Goal: Check status: Check status

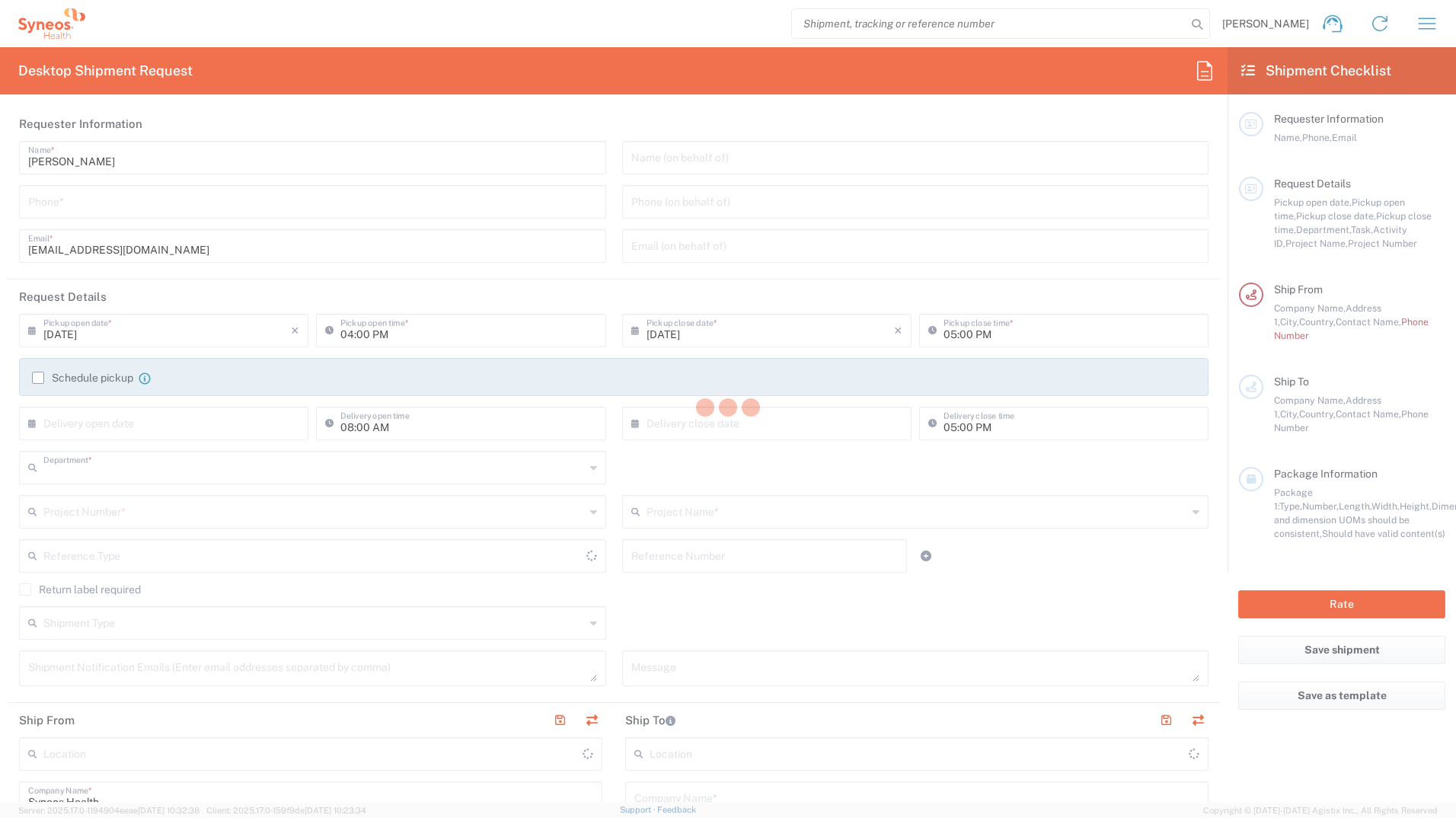
type input "3233"
type input "[GEOGRAPHIC_DATA]"
type input "Syneos Health Romania S.R.L"
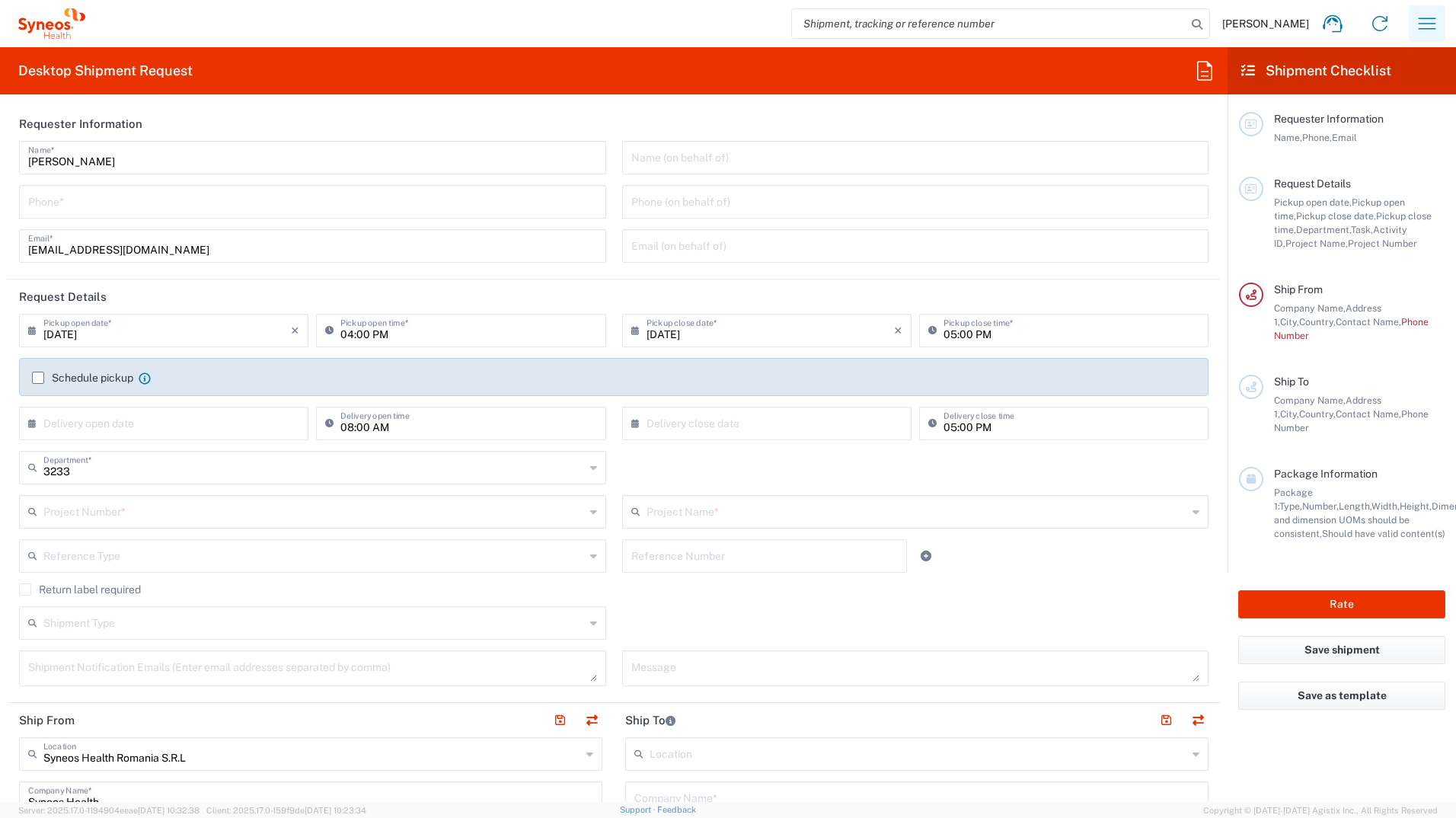
click at [1423, 25] on icon "button" at bounding box center [1426, 24] width 25 height 25
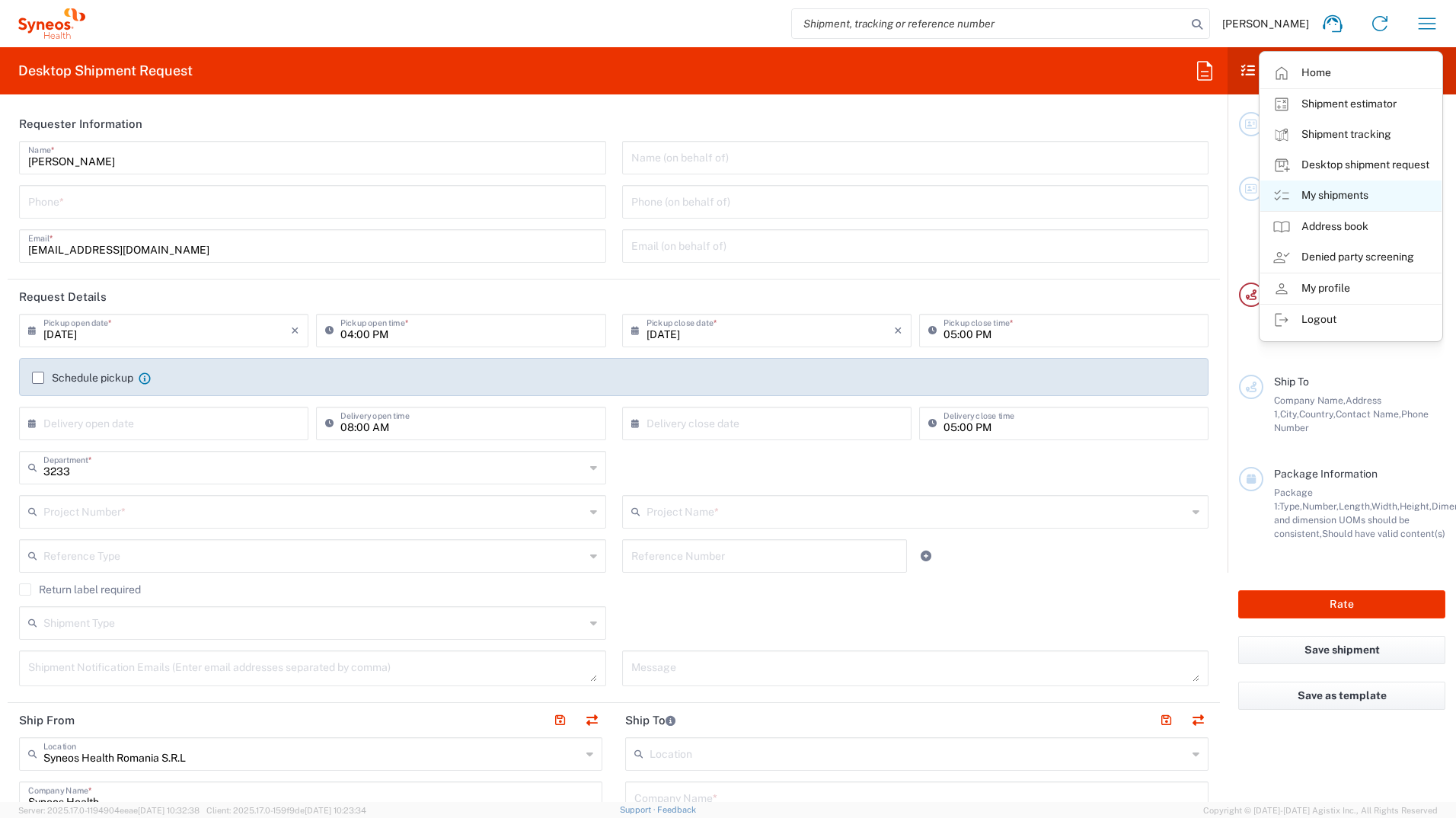
click at [1339, 195] on link "My shipments" at bounding box center [1350, 195] width 181 height 30
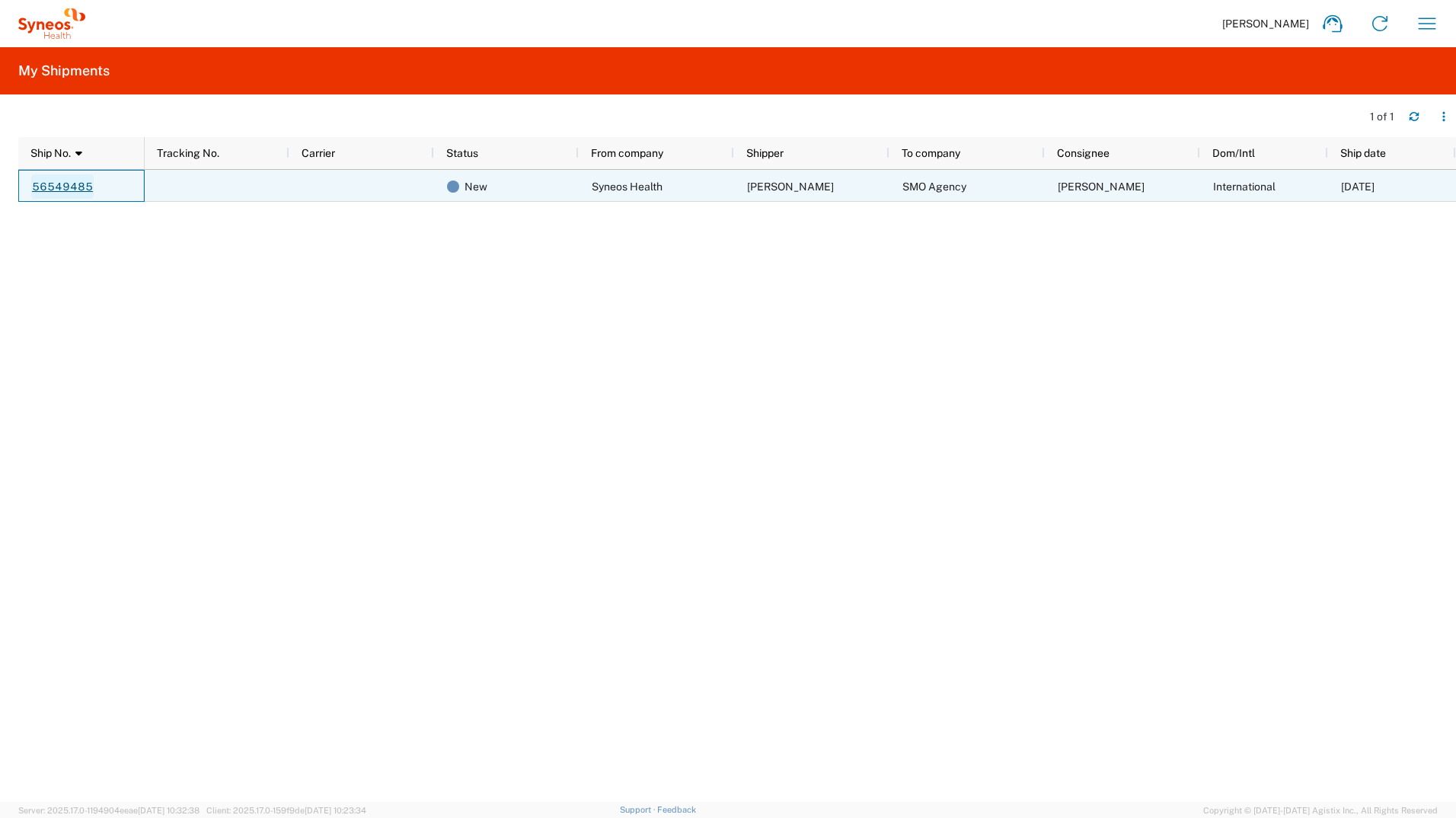
click at [74, 187] on link "56549485" at bounding box center [63, 186] width 63 height 25
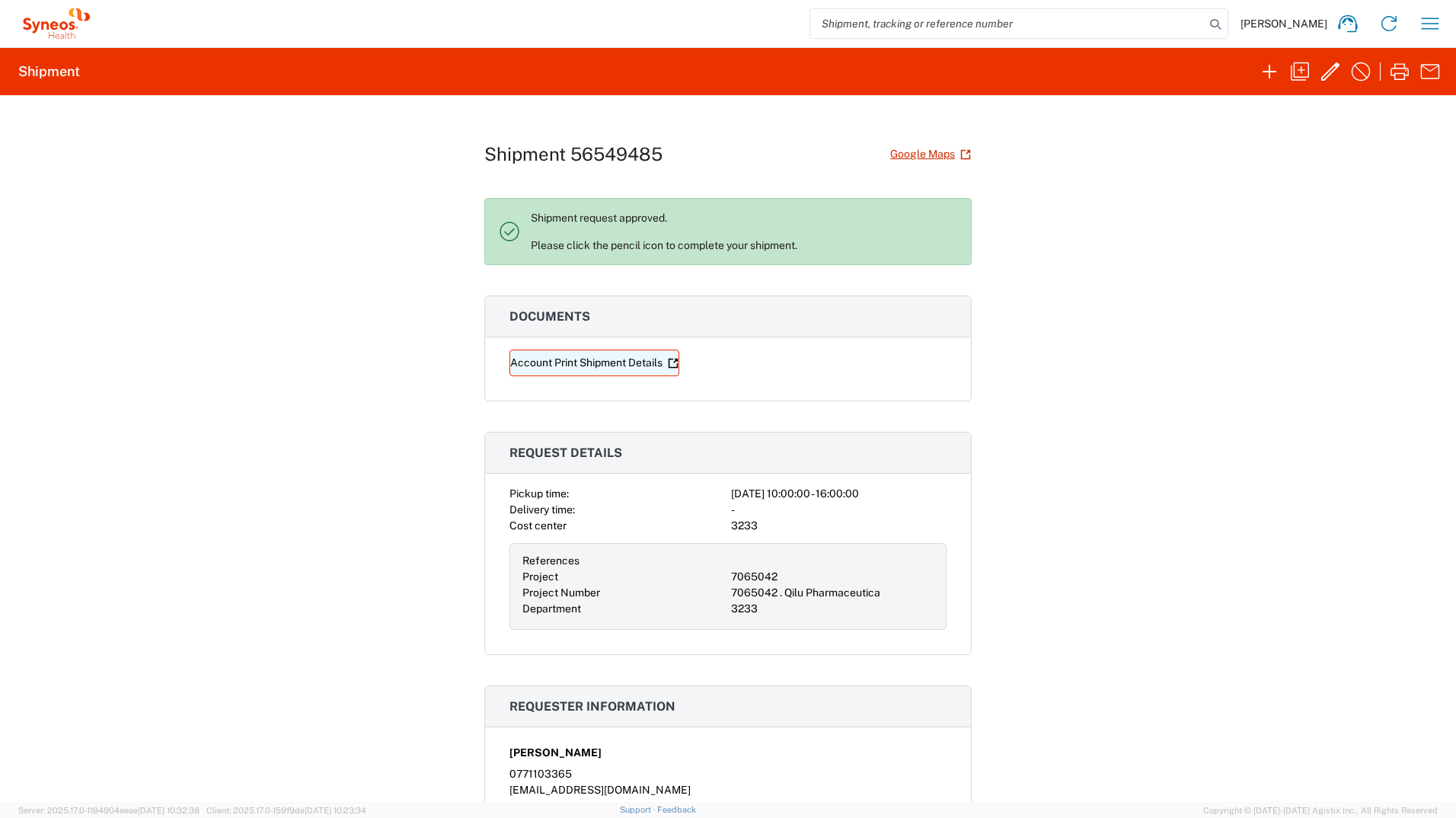
click at [592, 364] on link "Account Print Shipment Details" at bounding box center [594, 363] width 170 height 27
click at [1432, 22] on icon "button" at bounding box center [1430, 24] width 25 height 25
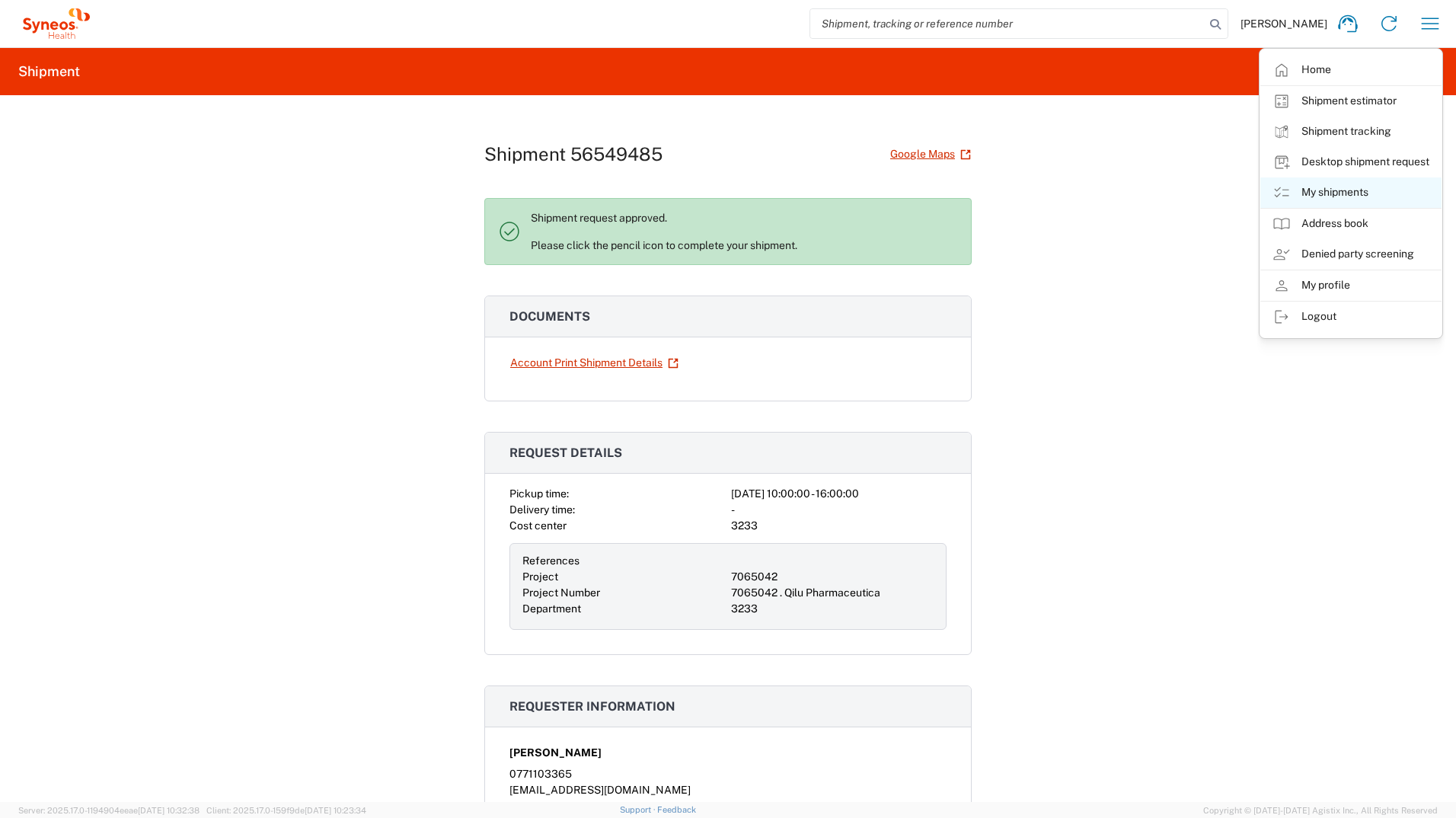
click at [1353, 192] on link "My shipments" at bounding box center [1350, 193] width 181 height 30
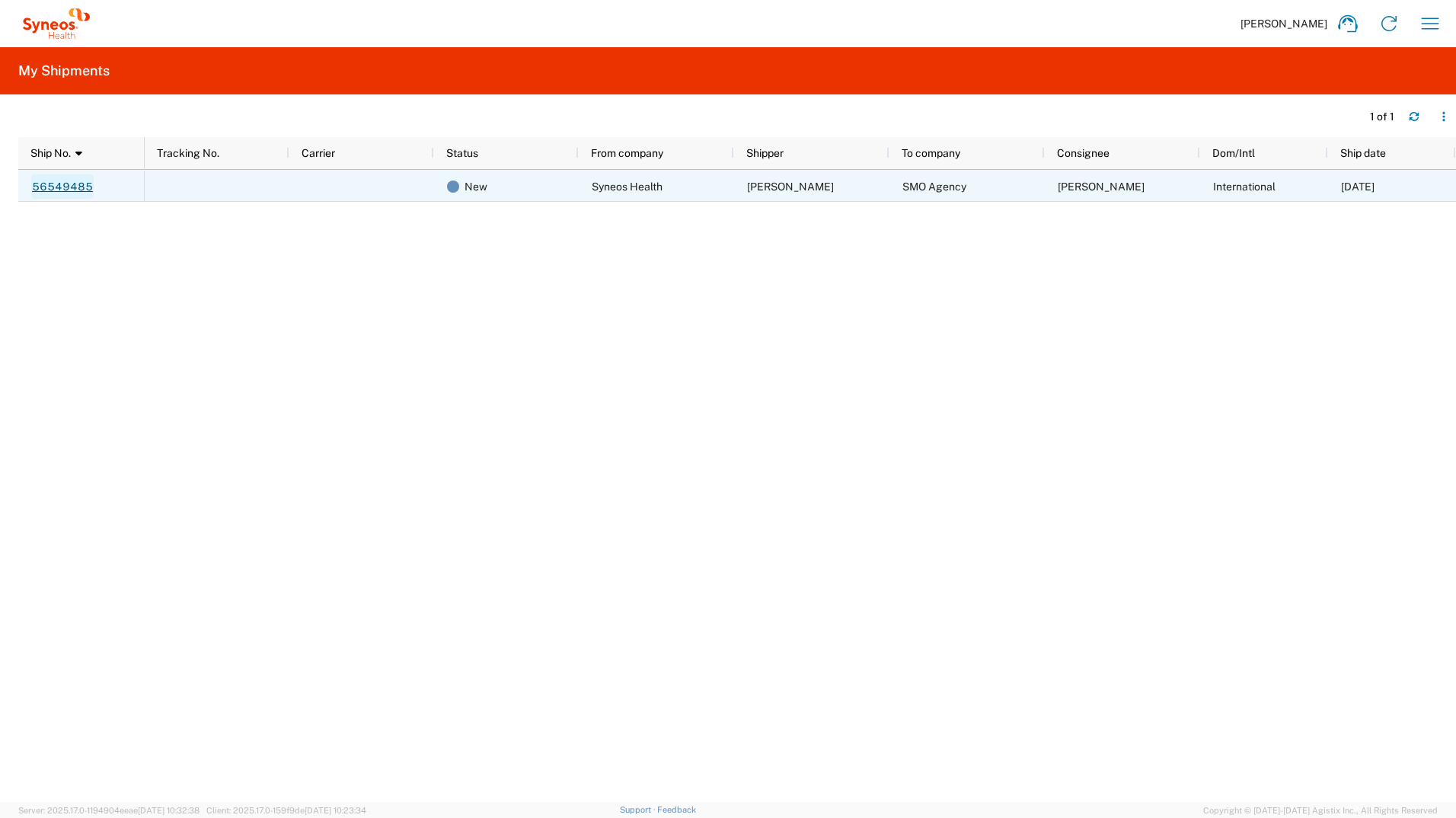
click at [68, 184] on link "56549485" at bounding box center [63, 186] width 63 height 25
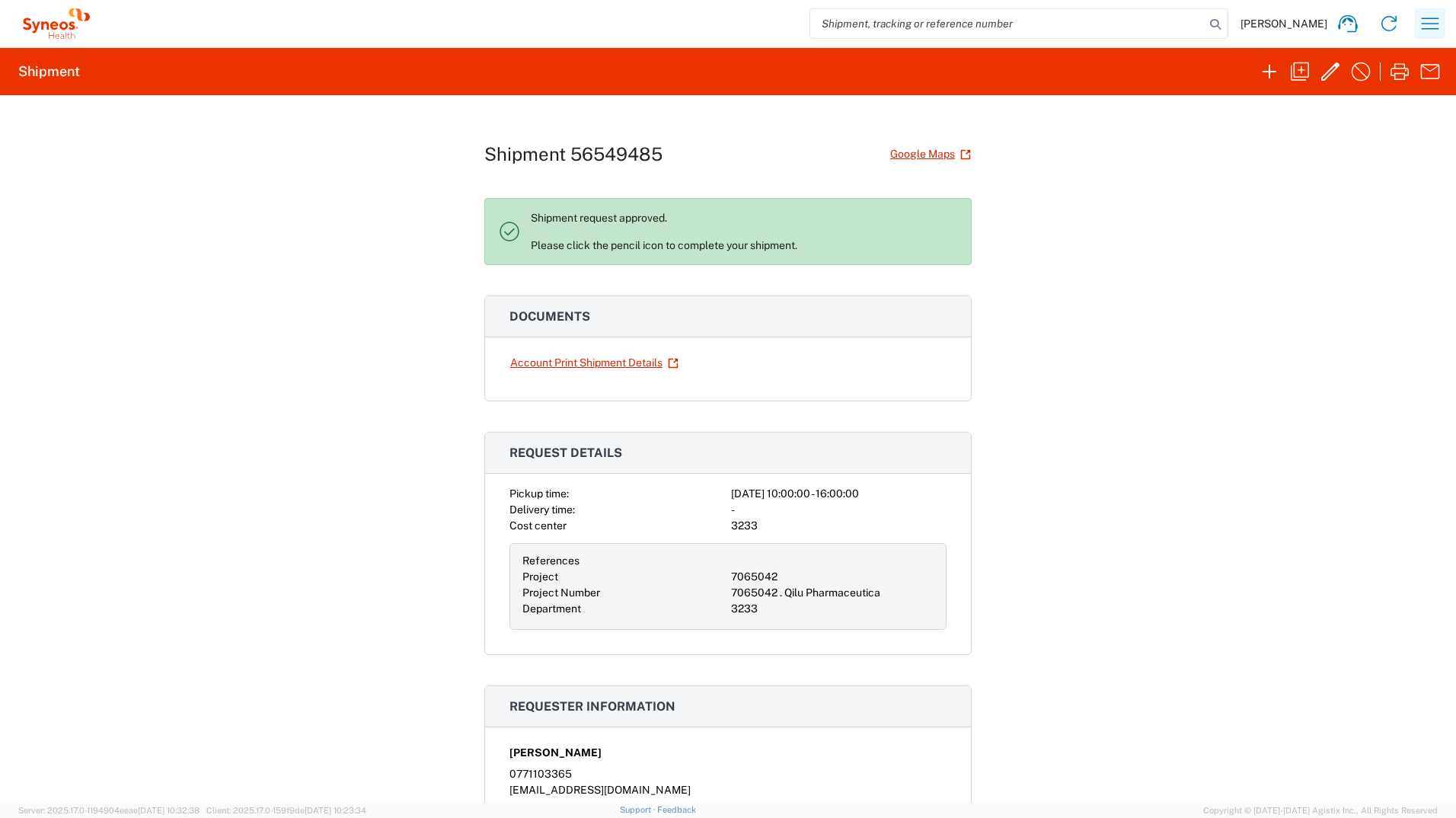
click at [1433, 18] on icon "button" at bounding box center [1430, 24] width 25 height 25
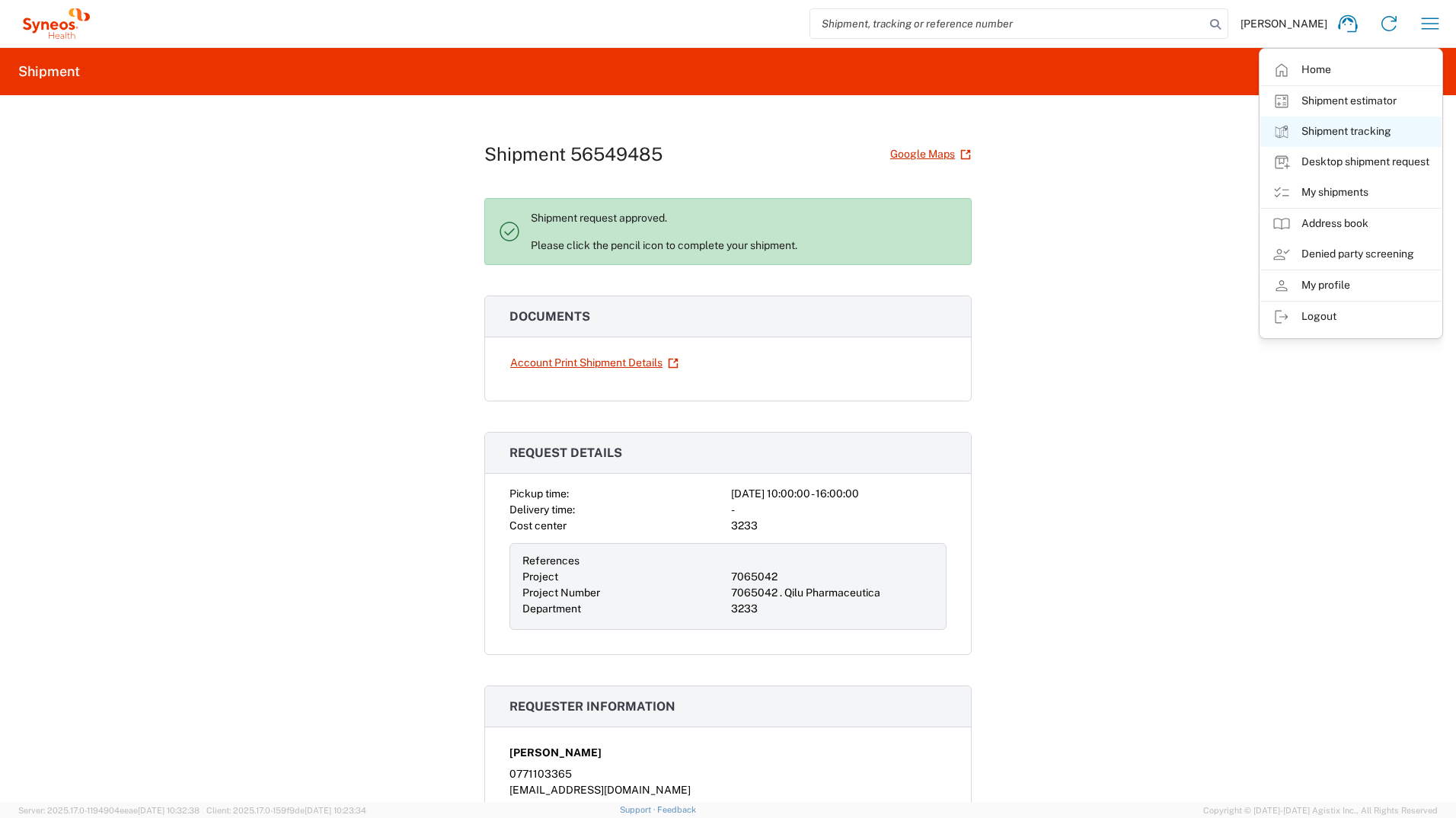
click at [1360, 129] on link "Shipment tracking" at bounding box center [1350, 132] width 181 height 30
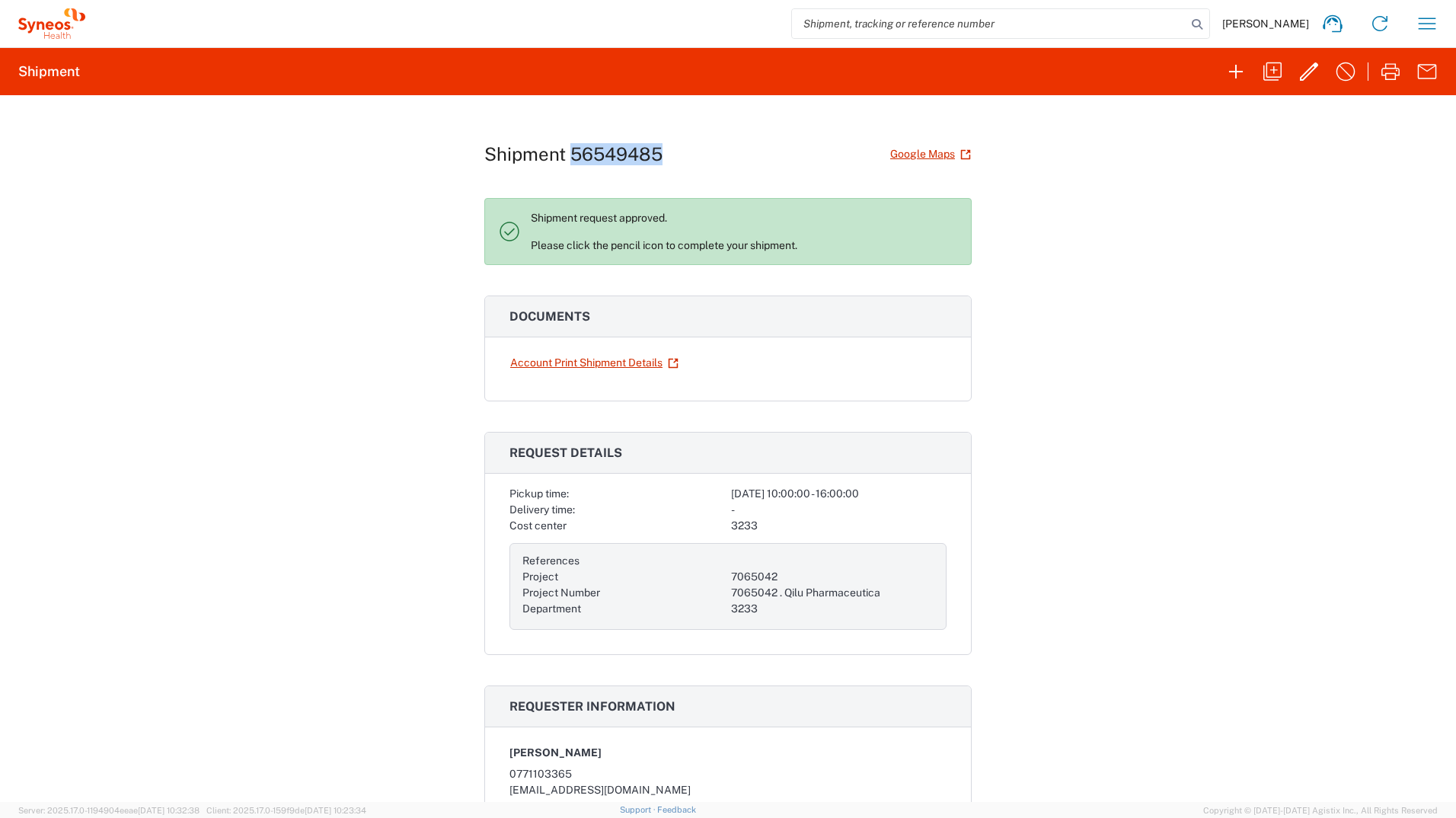
drag, startPoint x: 662, startPoint y: 160, endPoint x: 567, endPoint y: 158, distance: 95.0
click at [567, 158] on div "Shipment 56549485 Google Maps" at bounding box center [728, 155] width 487 height 27
drag, startPoint x: 567, startPoint y: 158, endPoint x: 585, endPoint y: 155, distance: 18.2
copy h1 "56549485"
click at [1431, 22] on icon "button" at bounding box center [1426, 24] width 25 height 25
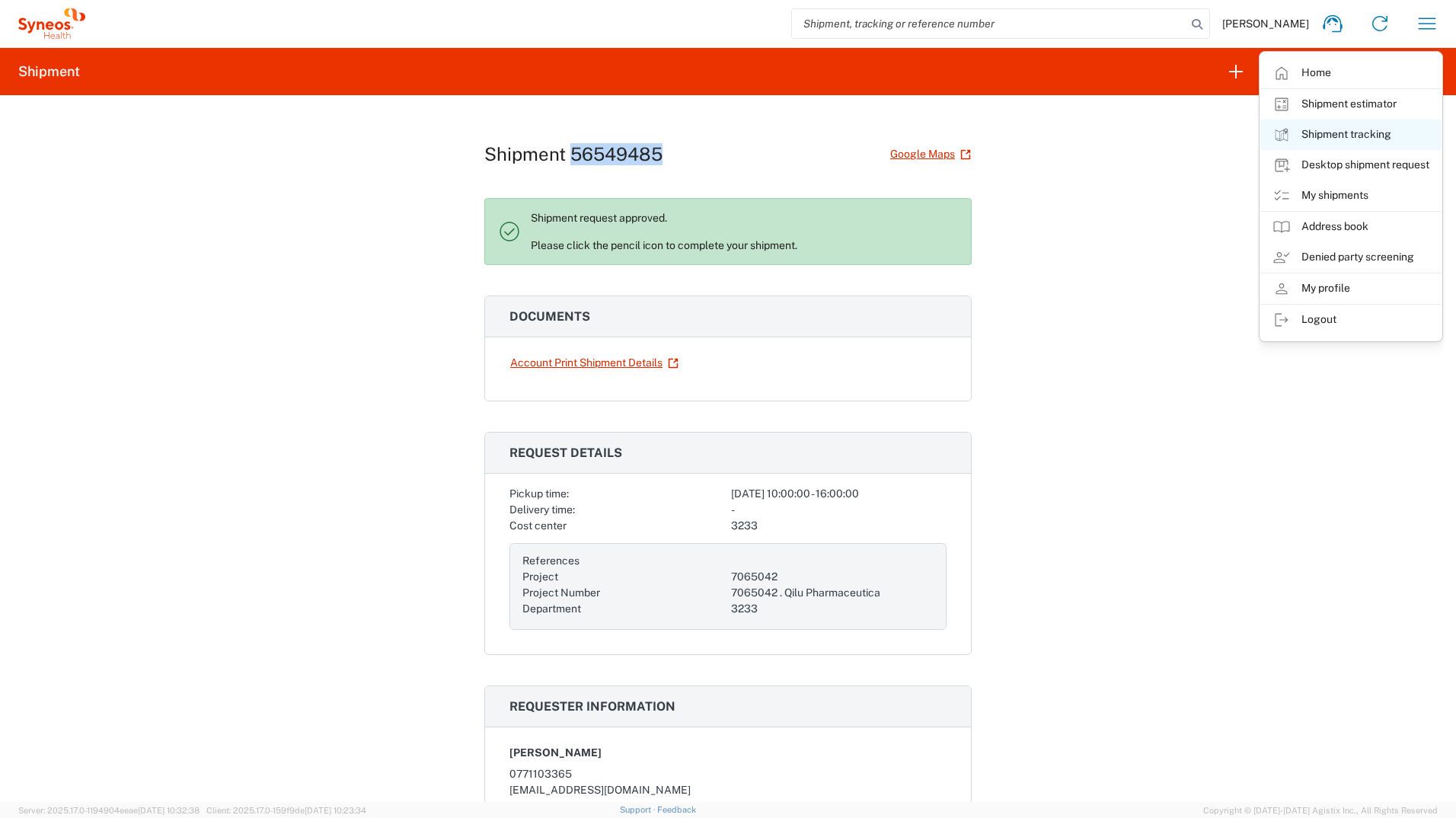
click at [1363, 136] on link "Shipment tracking" at bounding box center [1350, 135] width 181 height 30
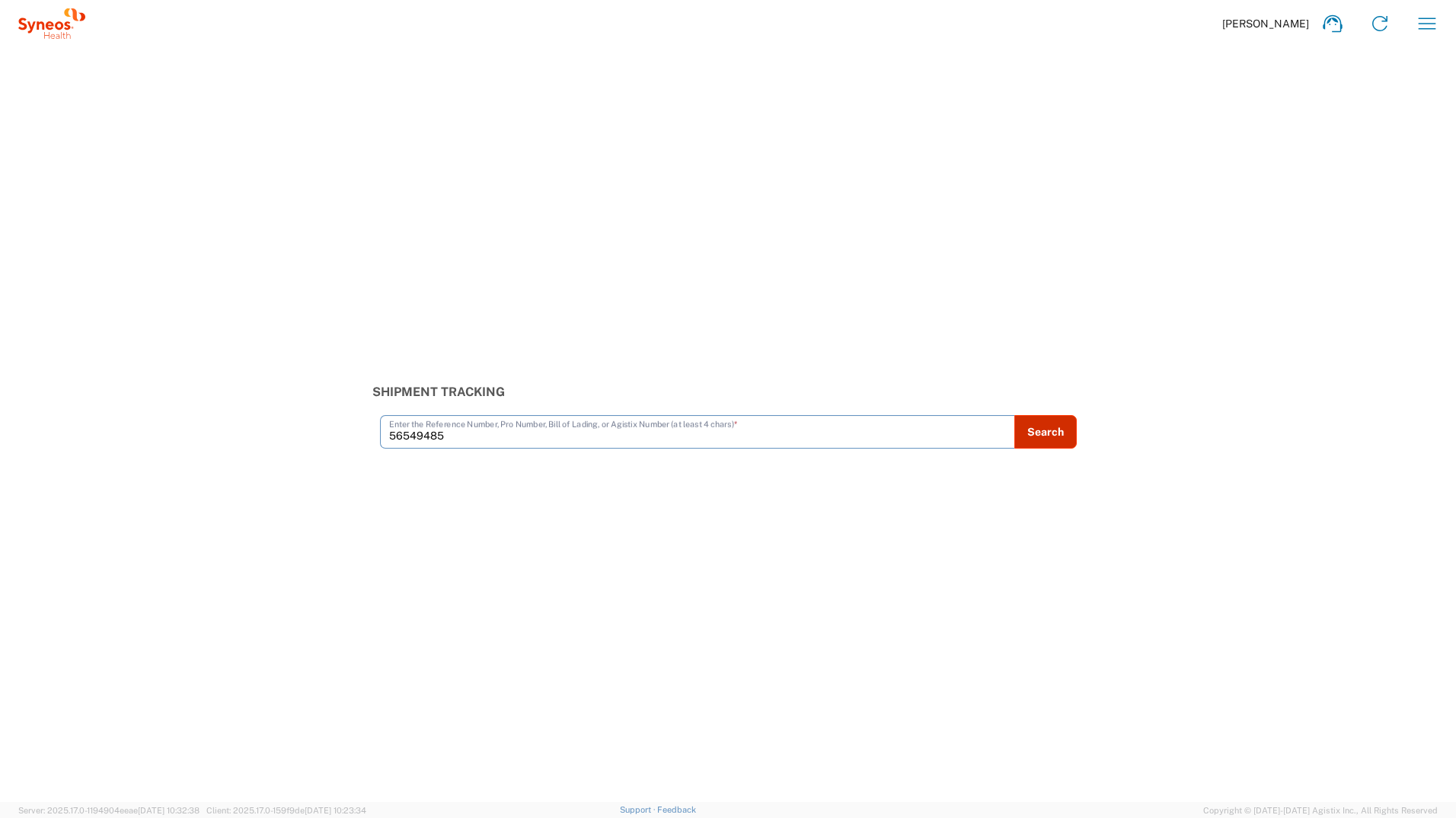
type input "56549485"
click at [1048, 438] on button "Search" at bounding box center [1045, 432] width 63 height 34
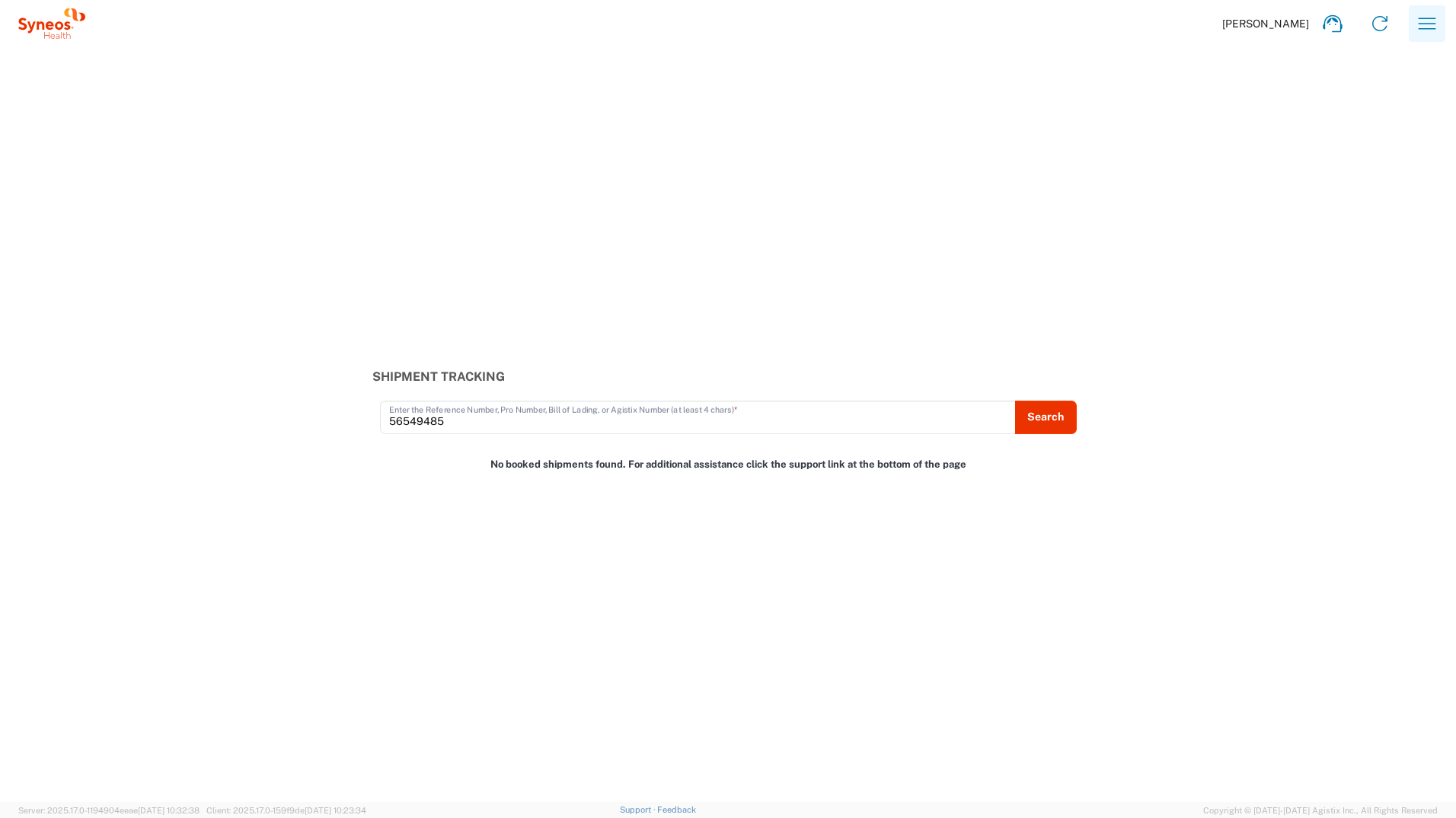
click at [1430, 22] on icon "button" at bounding box center [1426, 24] width 25 height 25
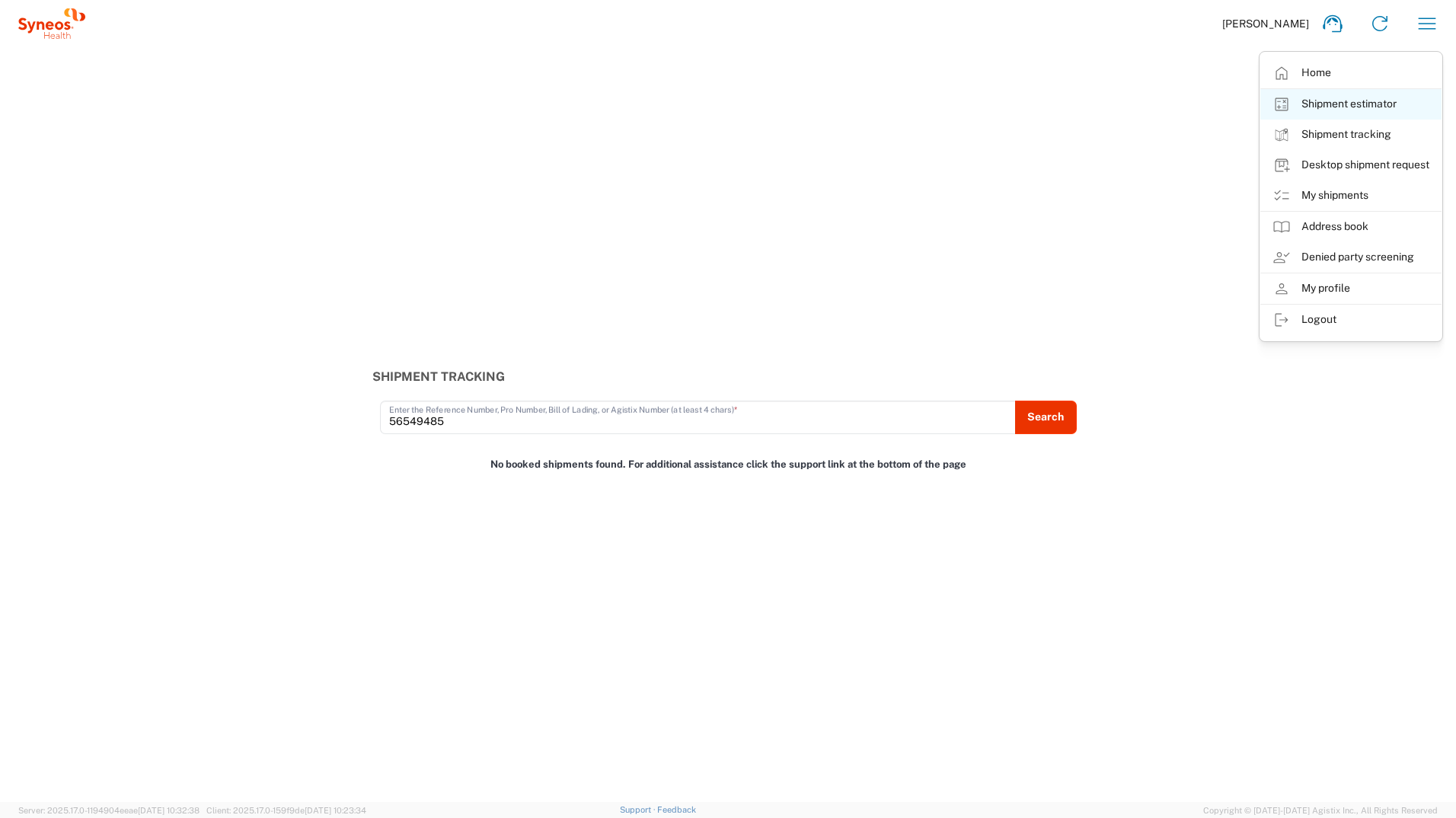
click at [1388, 96] on link "Shipment estimator" at bounding box center [1350, 104] width 181 height 30
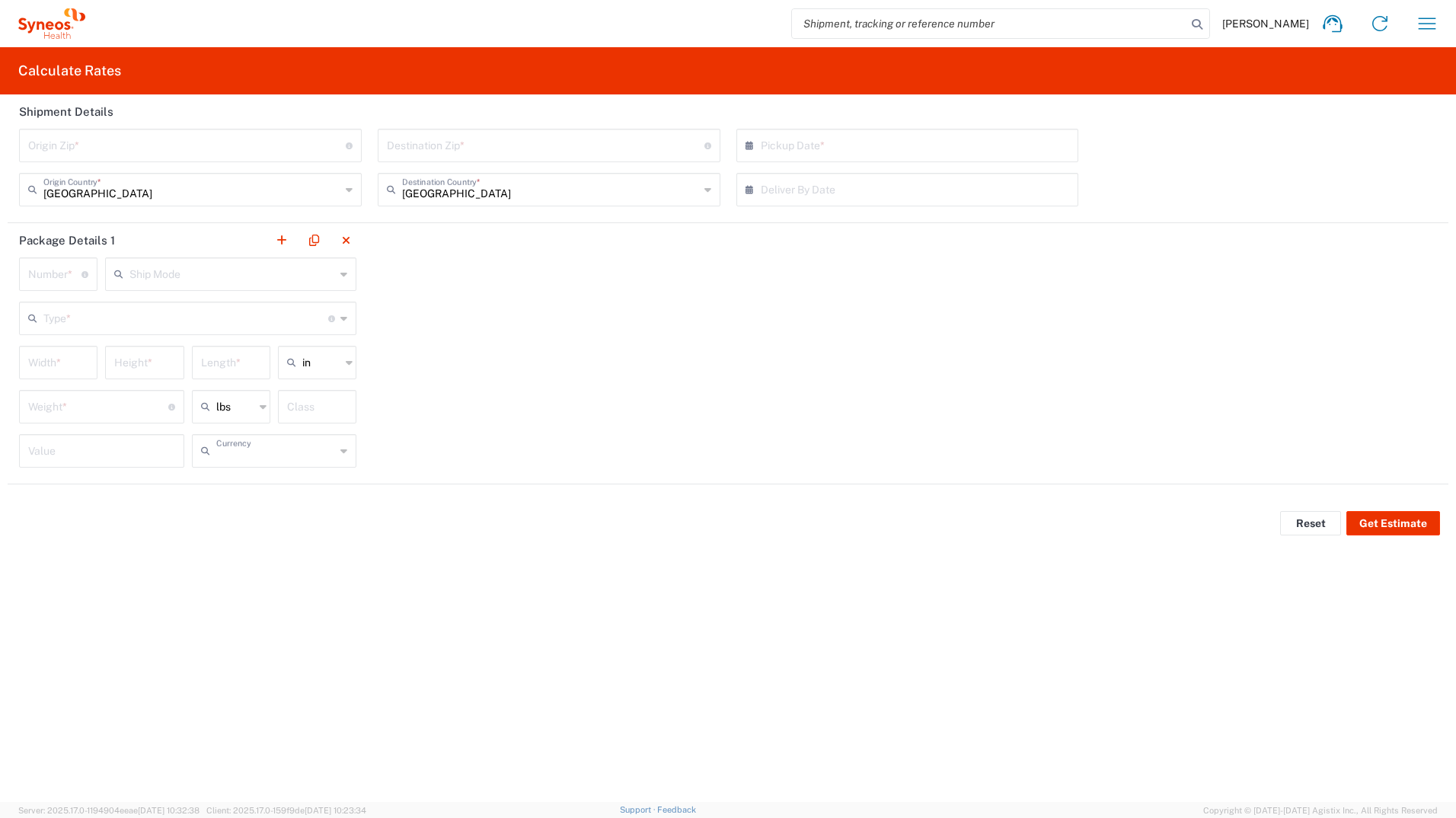
type input "US Dollar"
click at [901, 24] on input "search" at bounding box center [988, 24] width 394 height 29
paste input "56549485"
type input "56549485"
click at [1198, 23] on icon at bounding box center [1196, 24] width 21 height 21
